Goal: Task Accomplishment & Management: Use online tool/utility

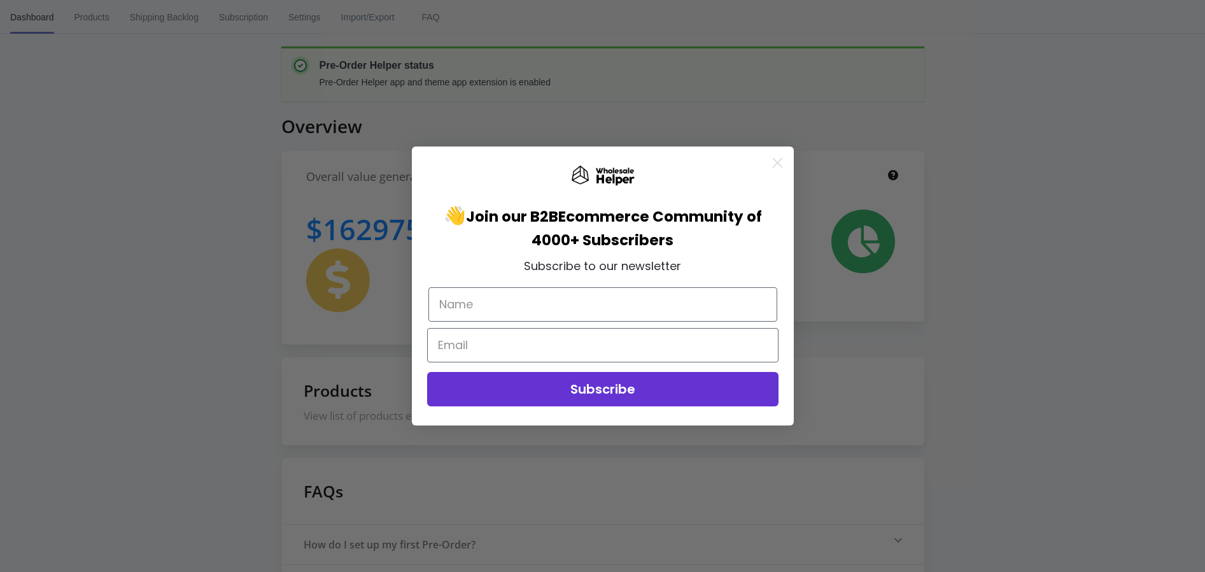
click at [781, 162] on circle "Close dialog" at bounding box center [776, 162] width 21 height 21
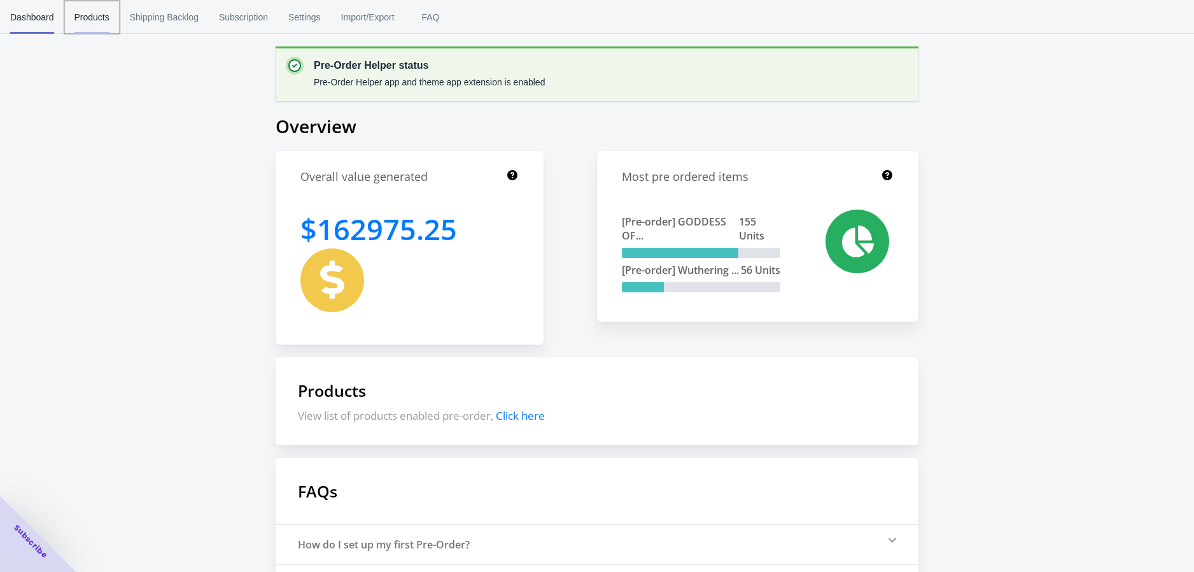
click at [93, 20] on span "Products" at bounding box center [91, 17] width 35 height 33
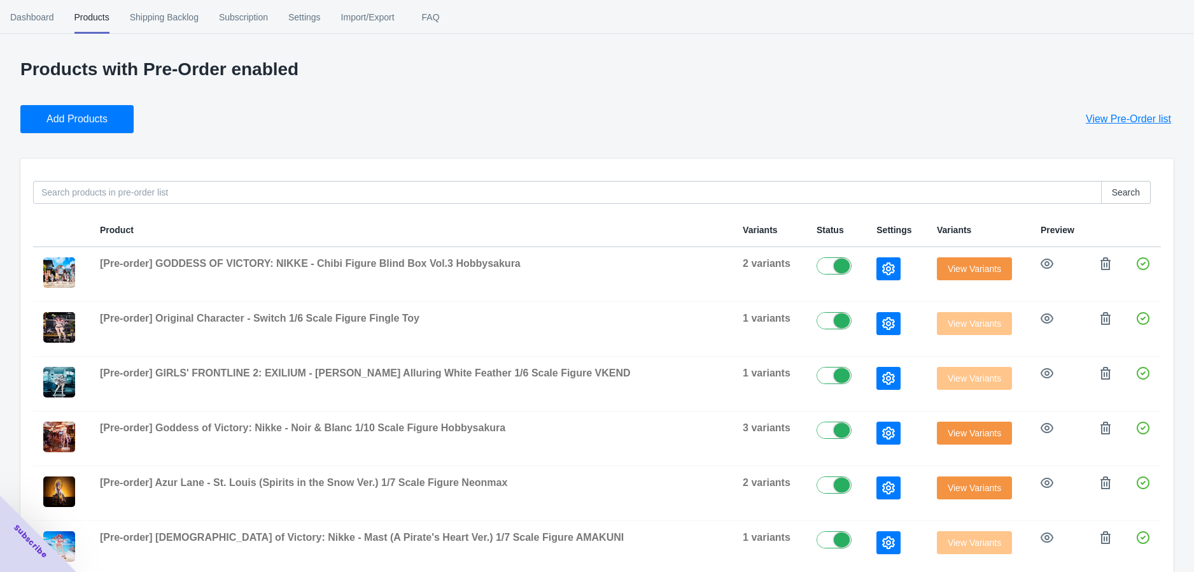
click at [233, 120] on div "Add Products View Pre-Order list" at bounding box center [591, 114] width 1163 height 38
click at [265, 127] on div "Add Products View Pre-Order list" at bounding box center [591, 114] width 1163 height 38
click at [102, 122] on span "Add Products" at bounding box center [76, 119] width 61 height 13
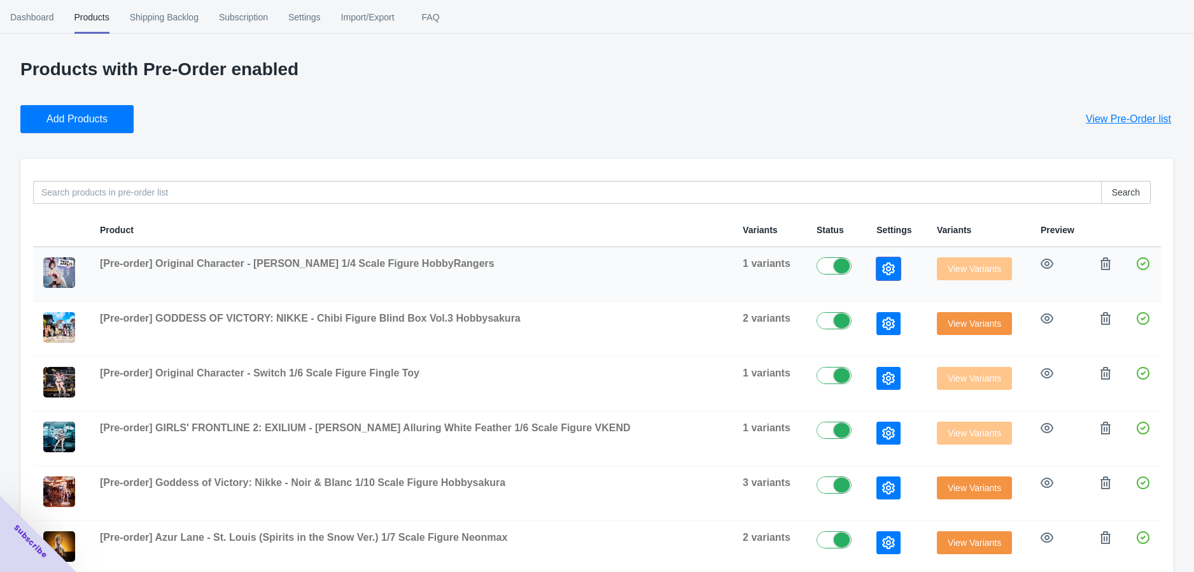
click at [882, 266] on icon "button" at bounding box center [888, 268] width 13 height 13
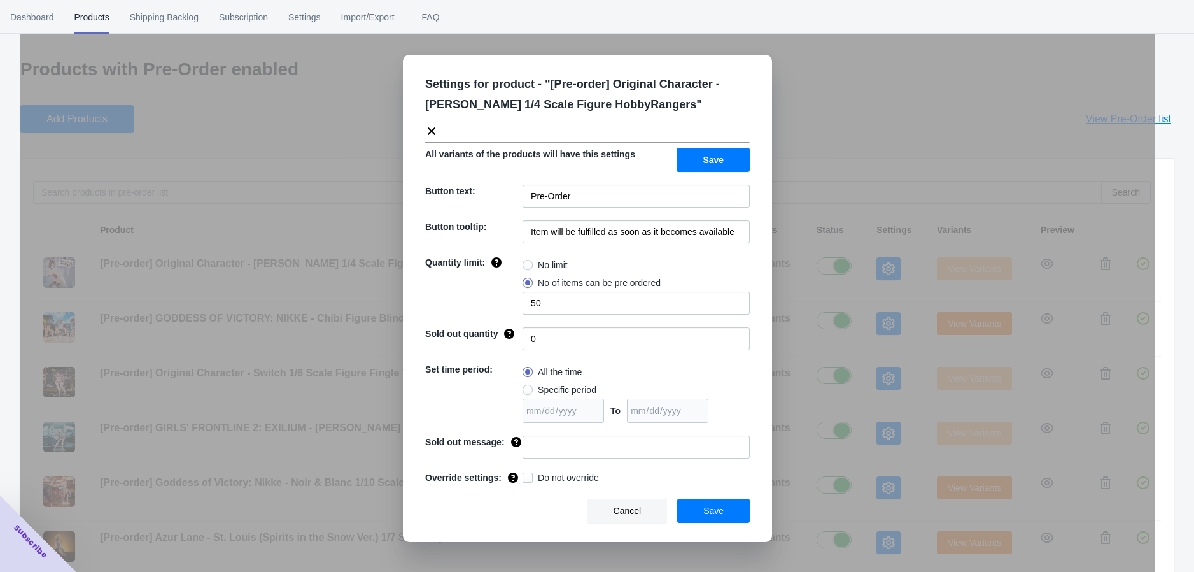
click at [524, 392] on span at bounding box center [528, 389] width 10 height 10
click at [526, 387] on input "Specific period" at bounding box center [526, 386] width 1 height 1
radio input "true"
click at [592, 411] on input "date" at bounding box center [563, 410] width 81 height 24
type input "[DATE]"
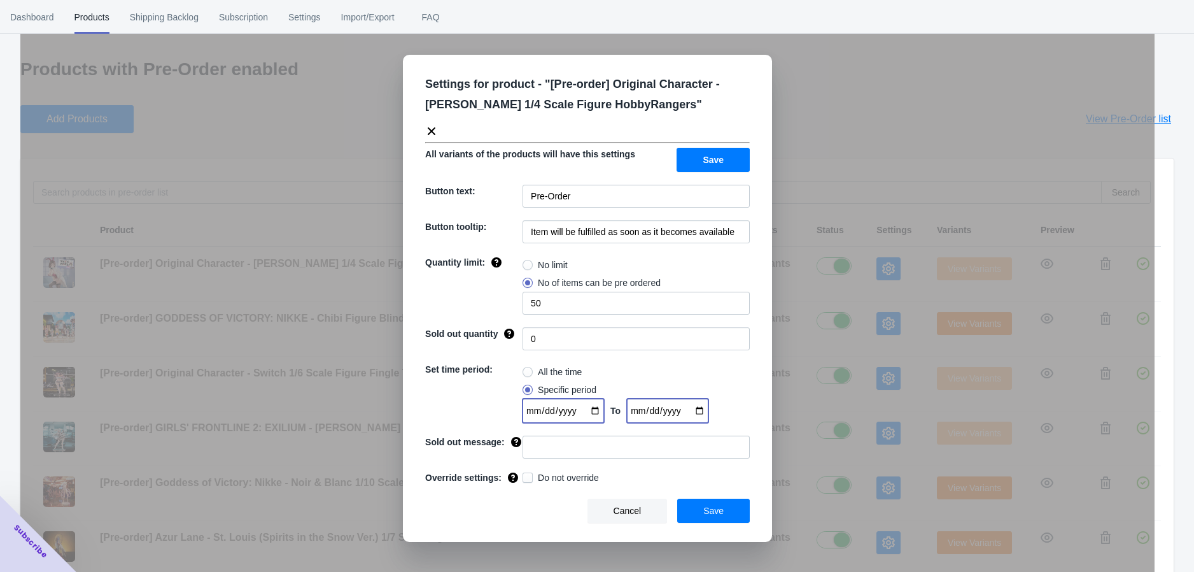
click at [695, 408] on input "date" at bounding box center [667, 410] width 81 height 24
type input "[DATE]"
click at [729, 505] on button "Save" at bounding box center [713, 510] width 73 height 24
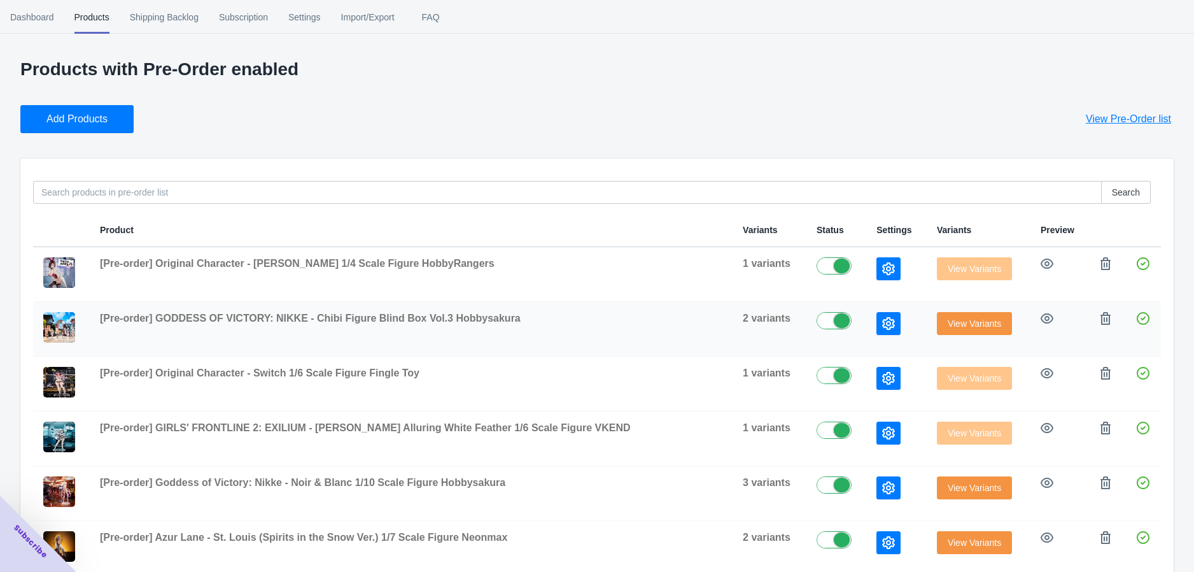
click at [893, 330] on button "button" at bounding box center [888, 323] width 24 height 23
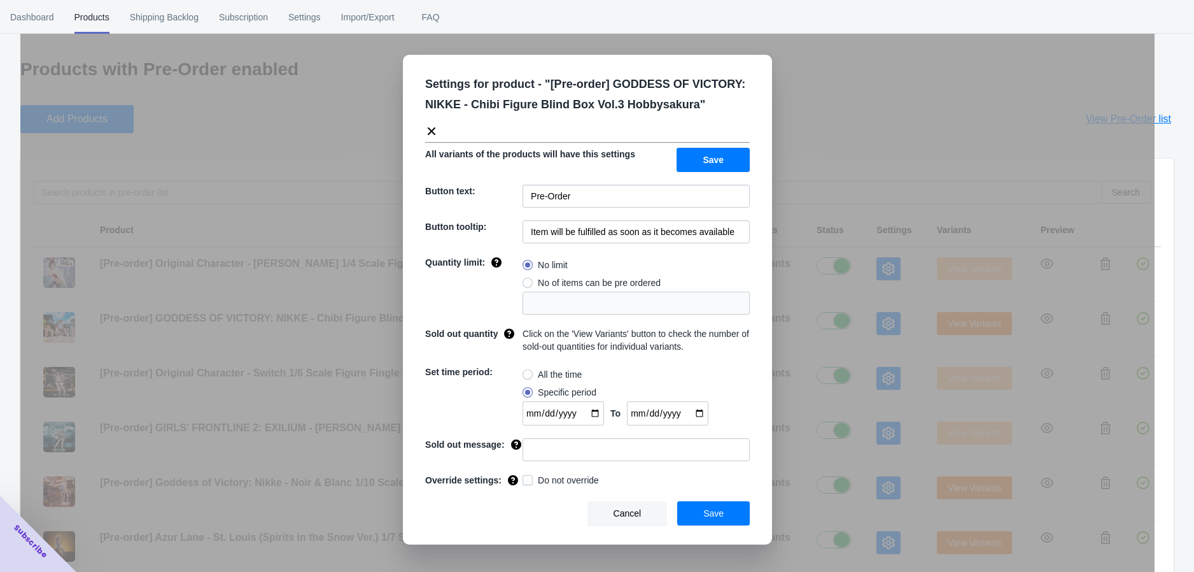
click at [433, 131] on icon at bounding box center [432, 131] width 8 height 8
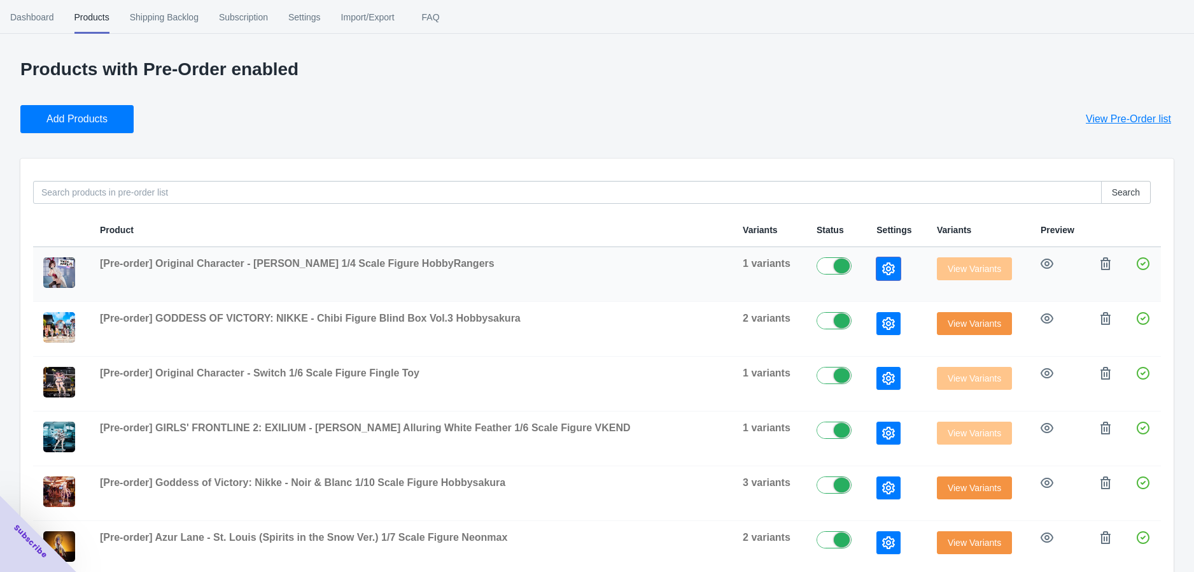
click at [883, 270] on icon "button" at bounding box center [888, 268] width 13 height 13
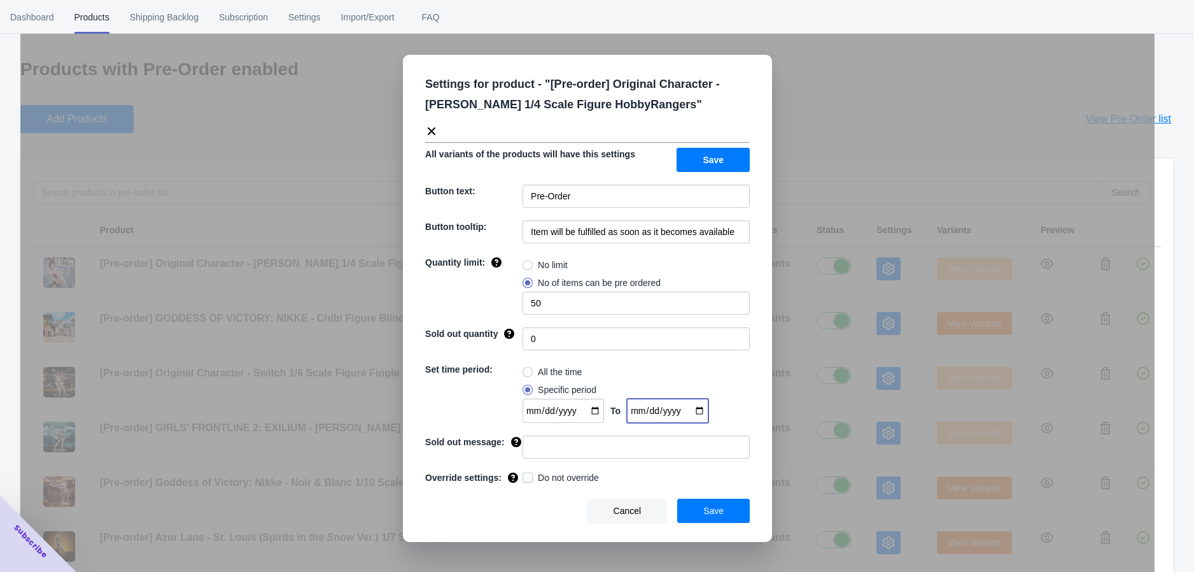
click at [692, 409] on input "[DATE]" at bounding box center [667, 410] width 81 height 24
click at [715, 512] on span "Save" at bounding box center [713, 510] width 20 height 10
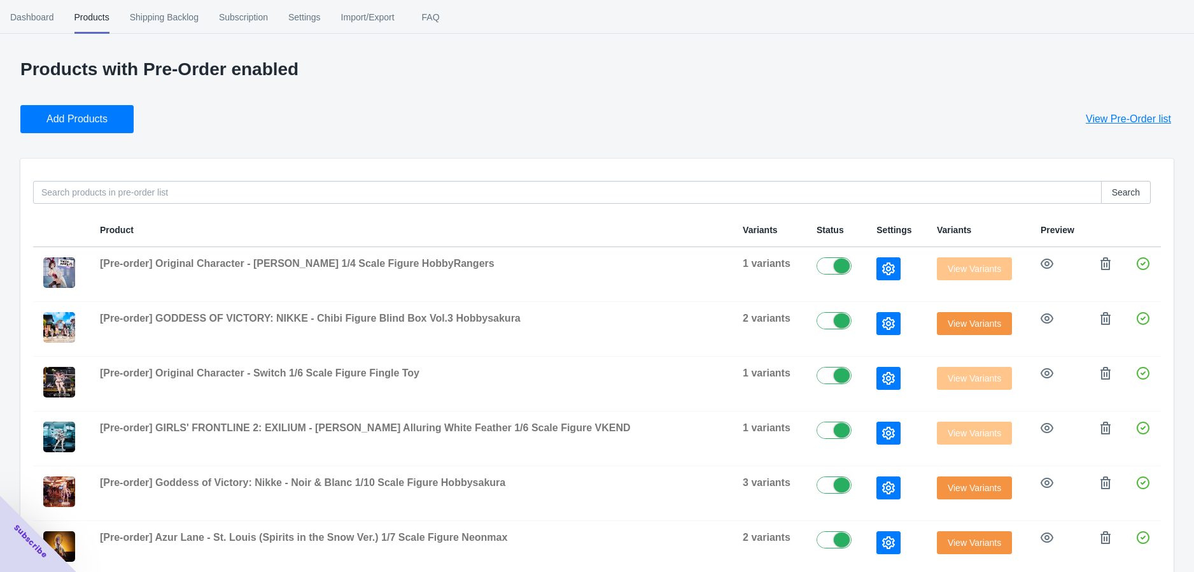
click at [621, 78] on p "Products with Pre-Order enabled" at bounding box center [596, 69] width 1153 height 20
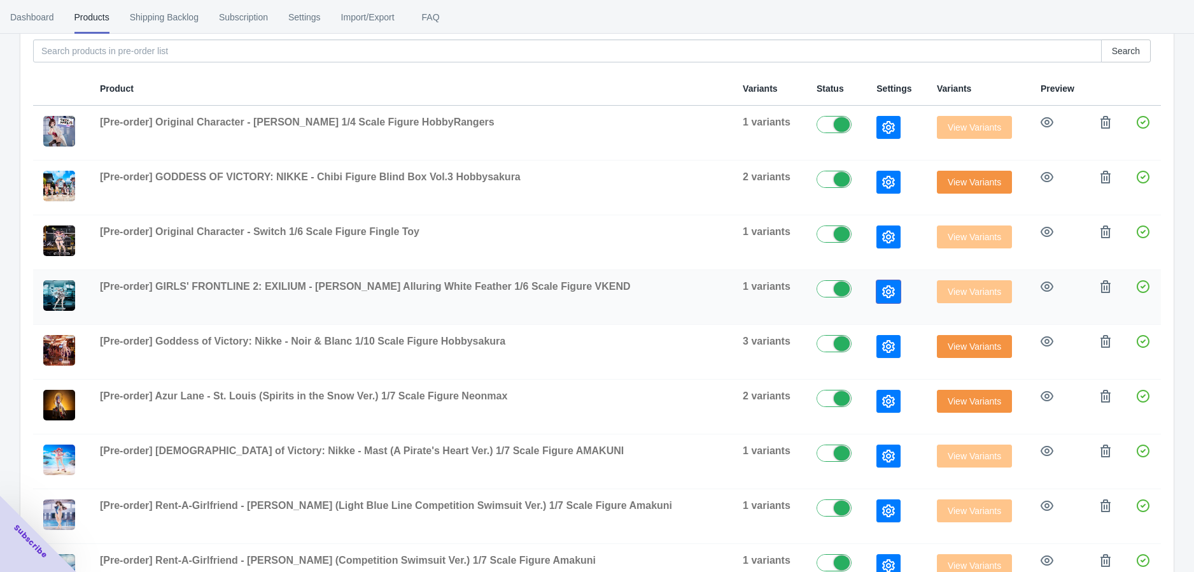
click at [888, 294] on icon "button" at bounding box center [888, 291] width 13 height 13
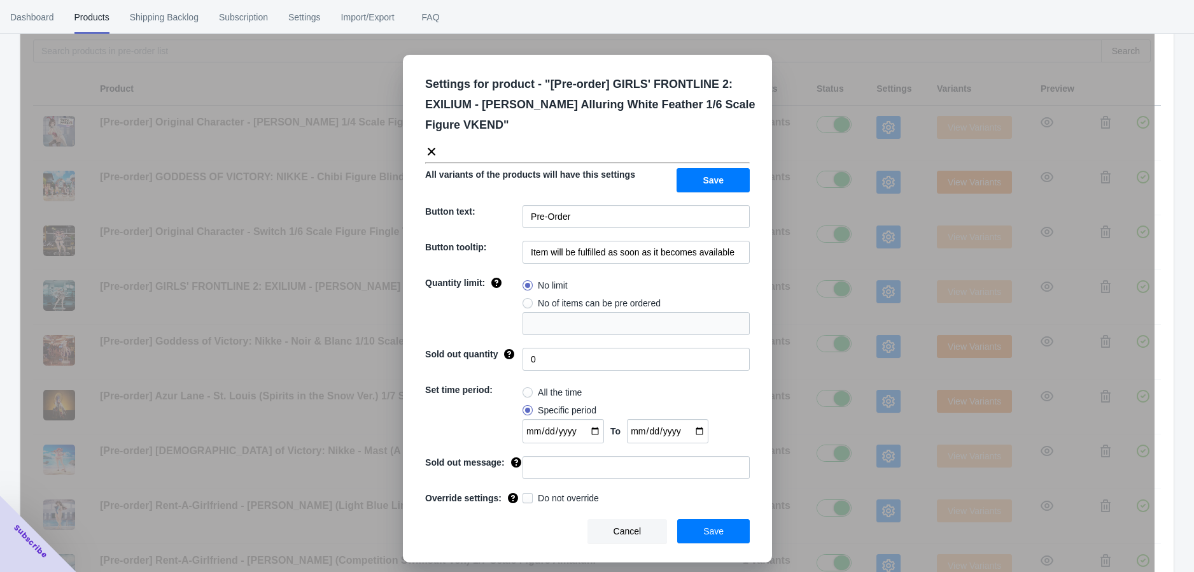
click at [434, 146] on icon at bounding box center [431, 151] width 13 height 13
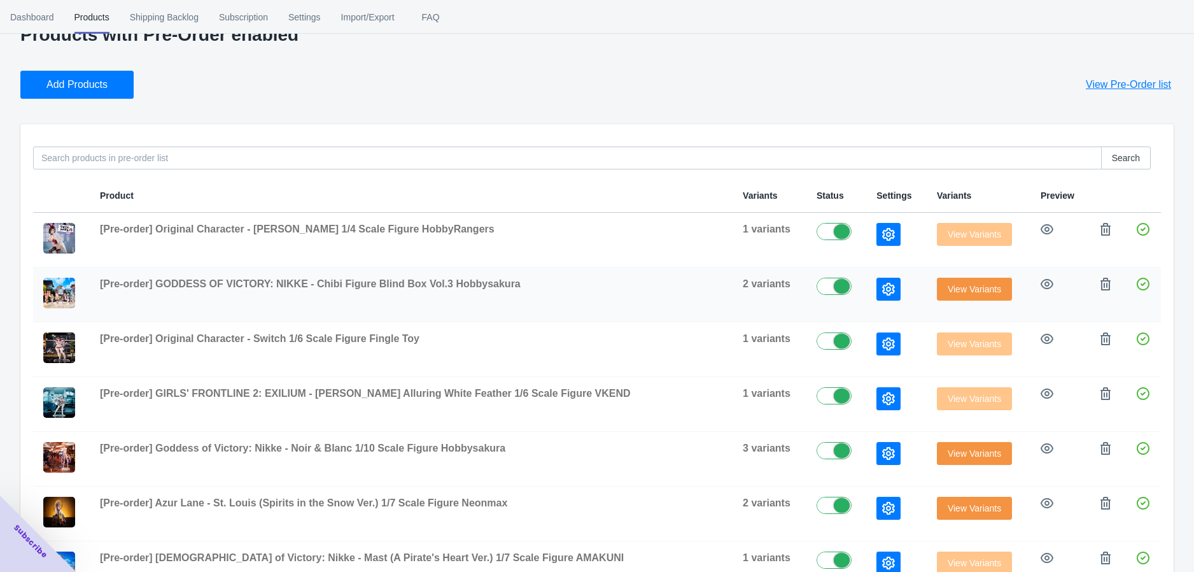
scroll to position [0, 0]
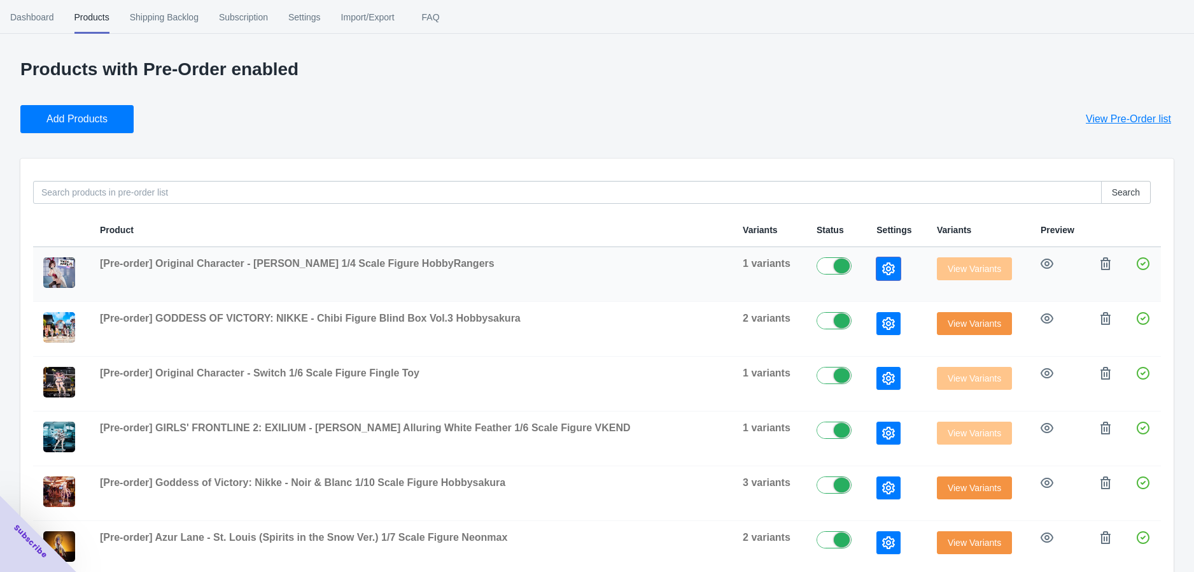
click at [885, 267] on icon "button" at bounding box center [888, 268] width 13 height 13
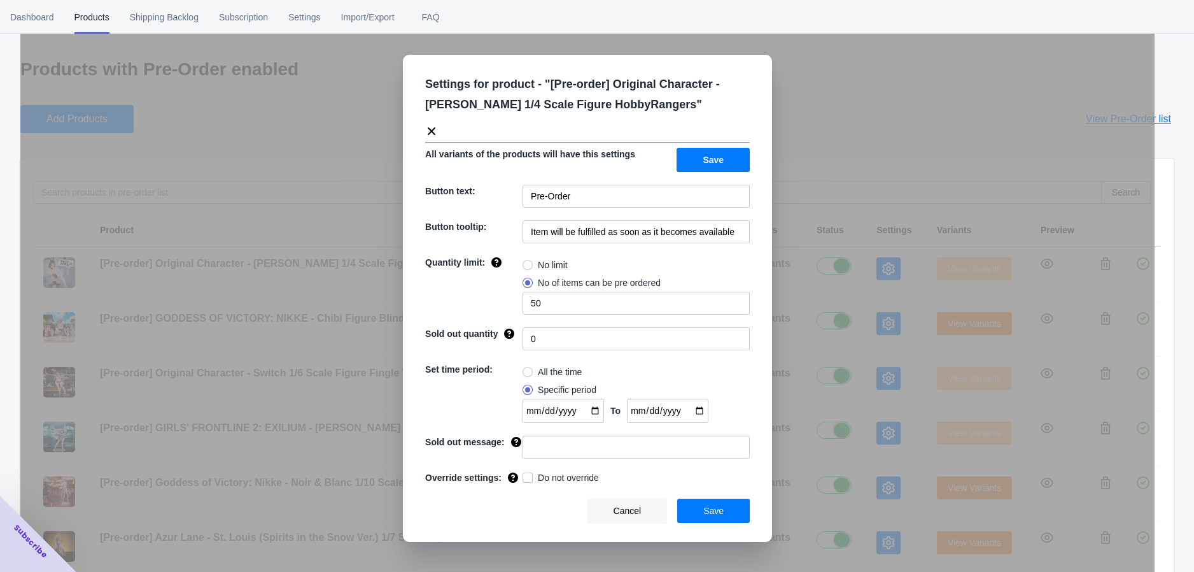
click at [433, 129] on icon at bounding box center [432, 131] width 8 height 8
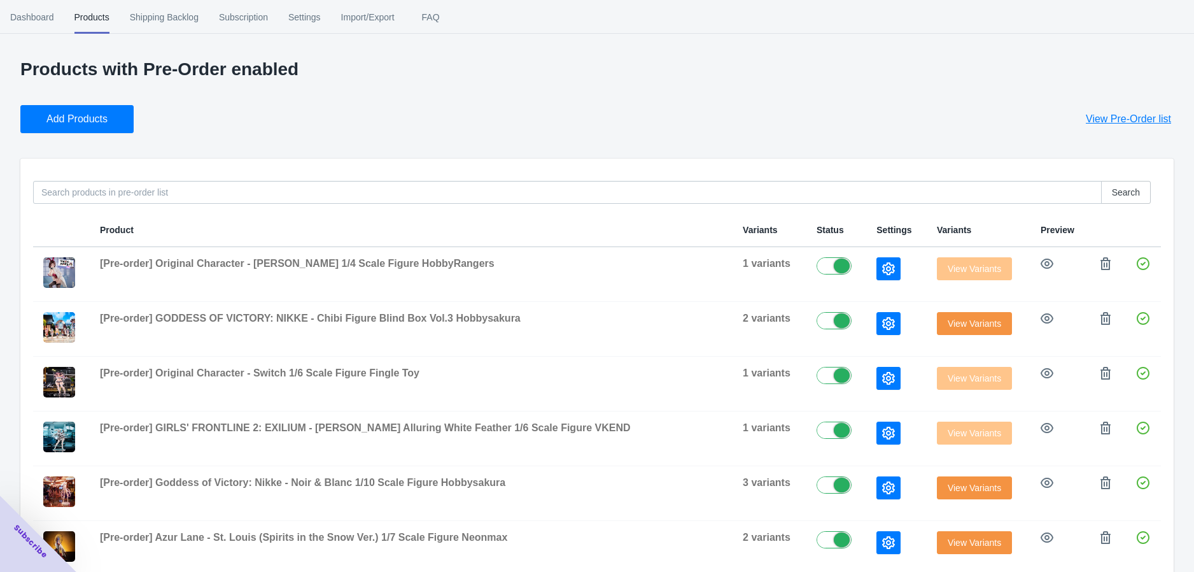
click at [919, 112] on div "Add Products View Pre-Order list" at bounding box center [591, 114] width 1163 height 38
